Goal: Use online tool/utility: Utilize a website feature to perform a specific function

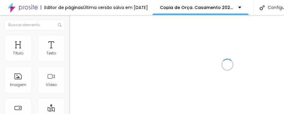
drag, startPoint x: 219, startPoint y: 52, endPoint x: 221, endPoint y: 64, distance: 12.2
click at [219, 52] on div at bounding box center [227, 64] width 316 height 99
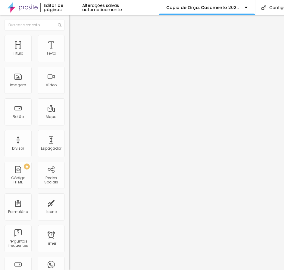
type input "90"
type input "100"
type input "105"
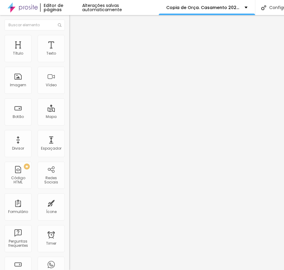
type input "105"
type input "115"
type input "126"
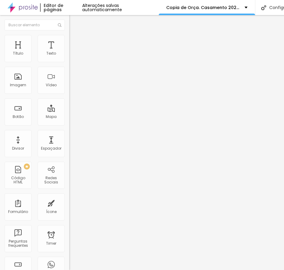
type input "131"
type input "136"
type input "126"
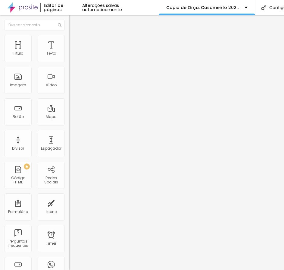
type input "126"
type input "115"
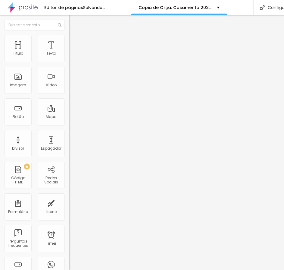
type input "115"
click at [69, 111] on input "range" at bounding box center [88, 113] width 39 height 5
